Goal: Information Seeking & Learning: Find specific fact

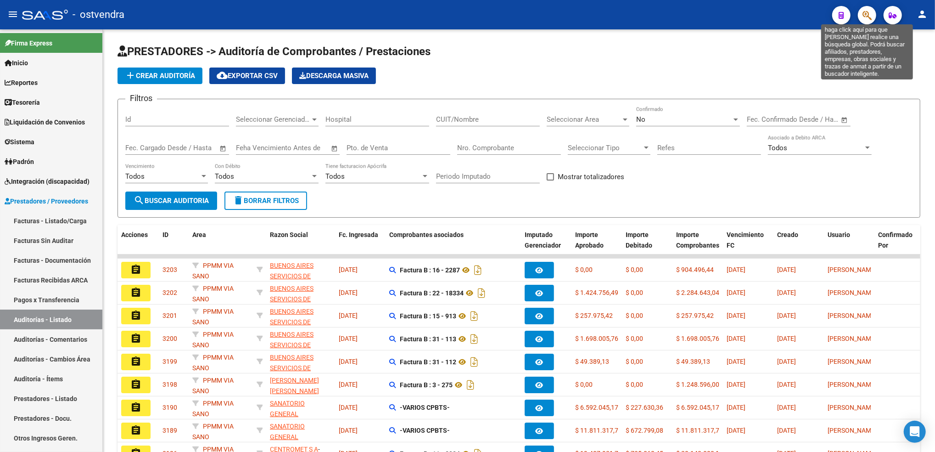
click at [867, 13] on icon "button" at bounding box center [867, 15] width 9 height 11
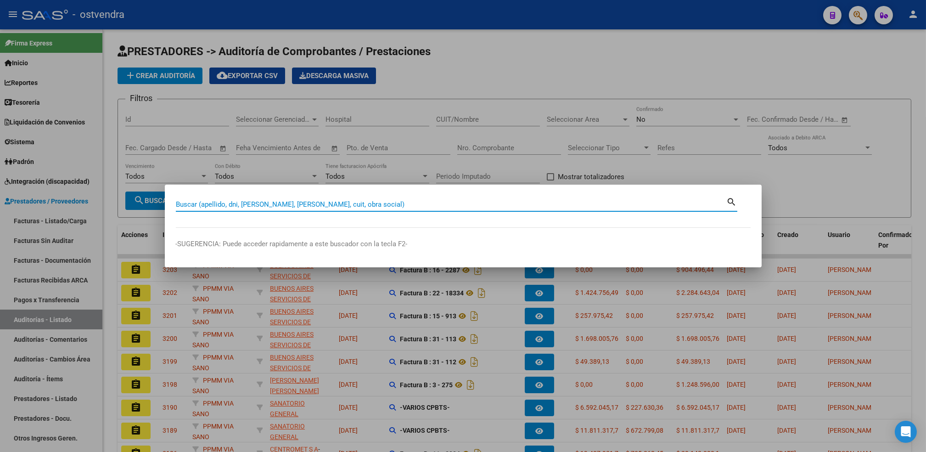
click at [380, 201] on input "Buscar (apellido, dni, [PERSON_NAME], [PERSON_NAME], cuit, obra social)" at bounding box center [451, 204] width 551 height 8
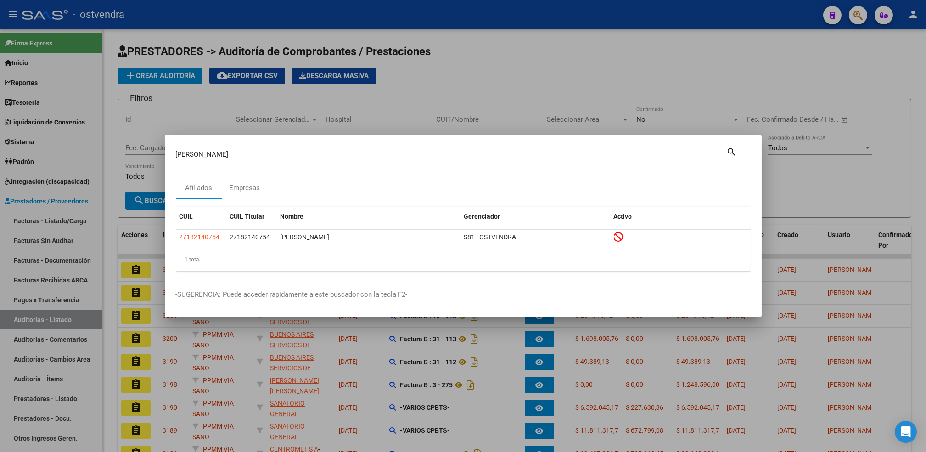
click at [606, 148] on div "[PERSON_NAME] (apellido, dni, [PERSON_NAME], [PERSON_NAME], cuit, obra social)" at bounding box center [451, 154] width 551 height 14
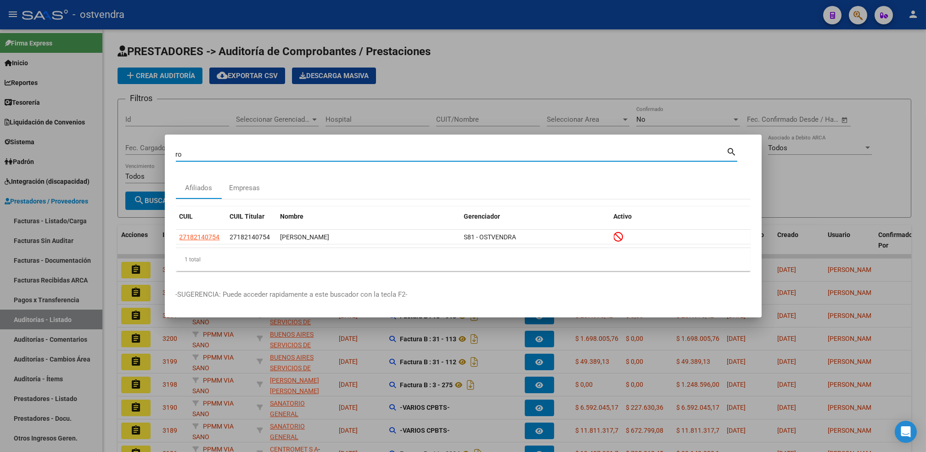
type input "r"
paste input "18214075"
type input "18214075"
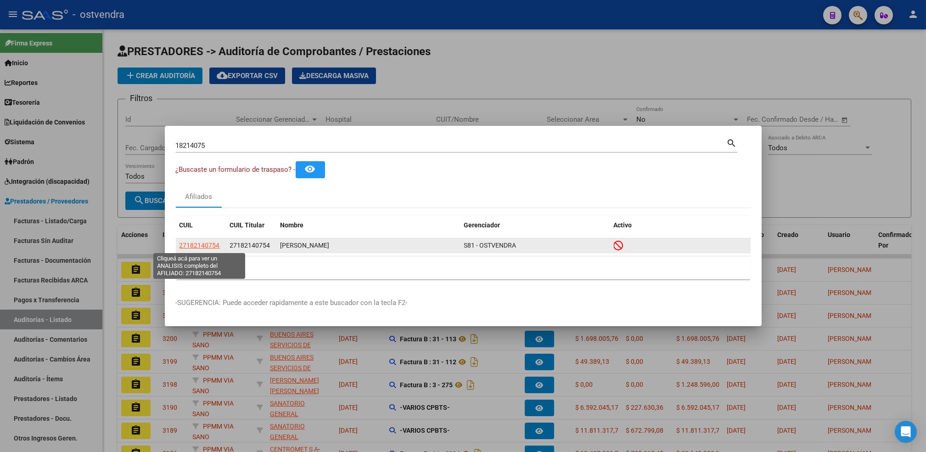
click at [203, 244] on span "27182140754" at bounding box center [200, 245] width 40 height 7
type textarea "27182140754"
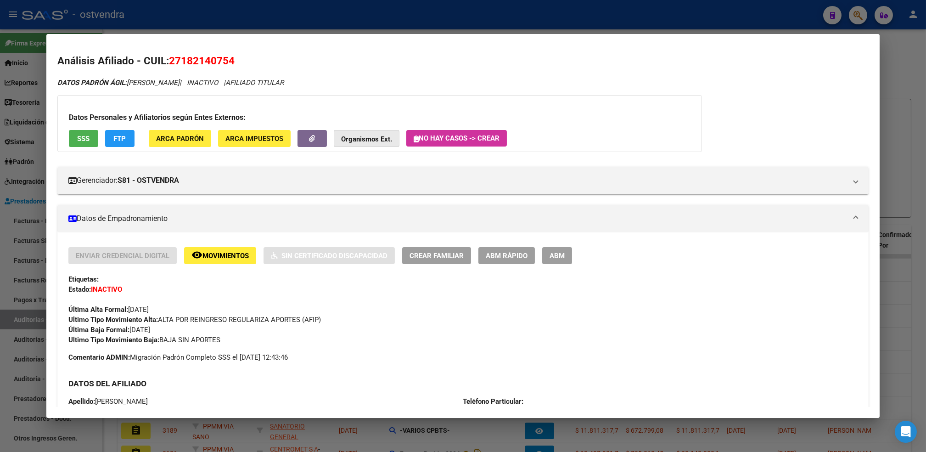
click at [369, 134] on button "Organismos Ext." at bounding box center [367, 138] width 66 height 17
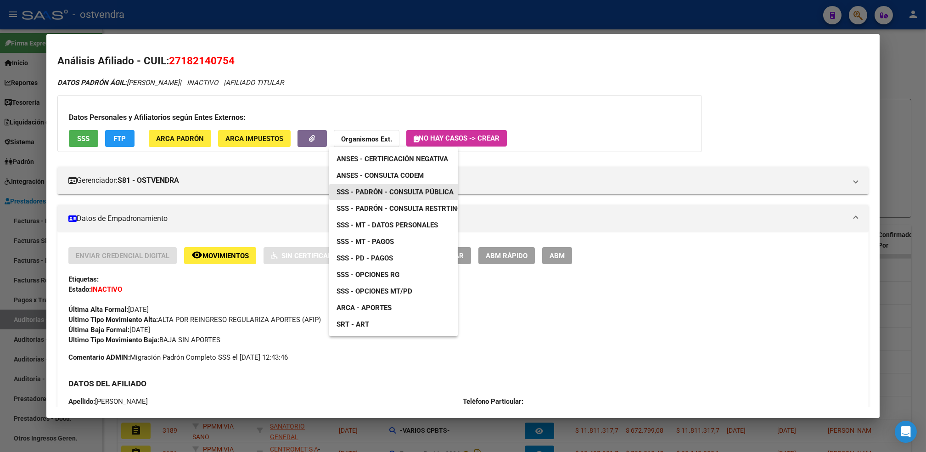
click at [409, 191] on span "SSS - Padrón - Consulta Pública" at bounding box center [395, 192] width 117 height 8
